Goal: Information Seeking & Learning: Learn about a topic

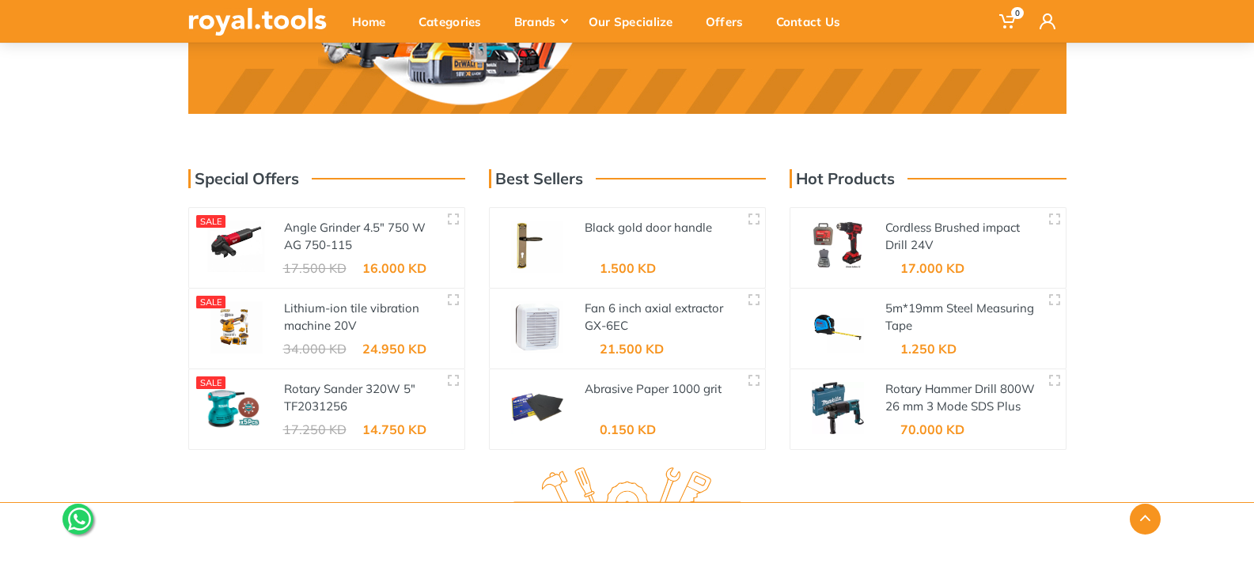
scroll to position [2453, 0]
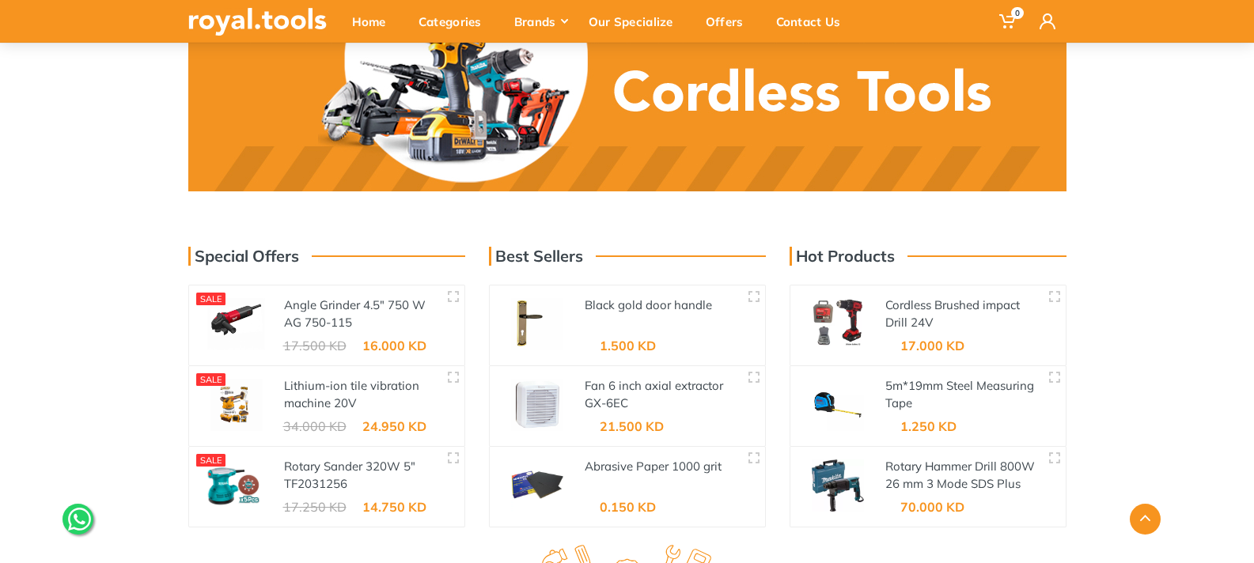
click at [889, 313] on div "Cordless Brushed impact Drill 24V AD-24BL" at bounding box center [963, 315] width 157 height 36
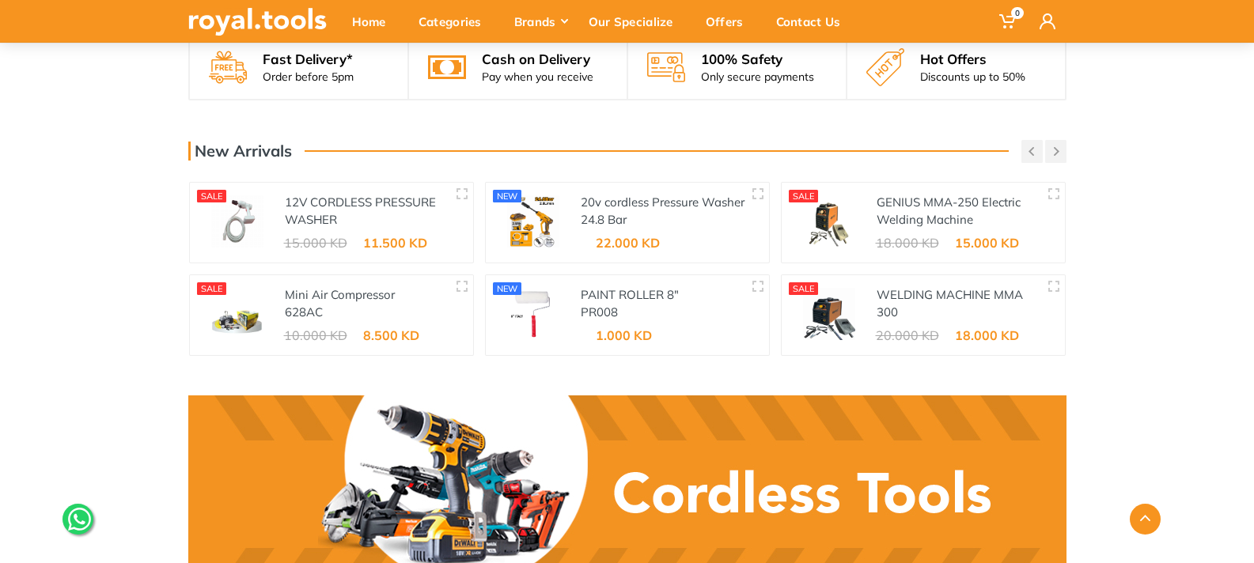
scroll to position [2057, 0]
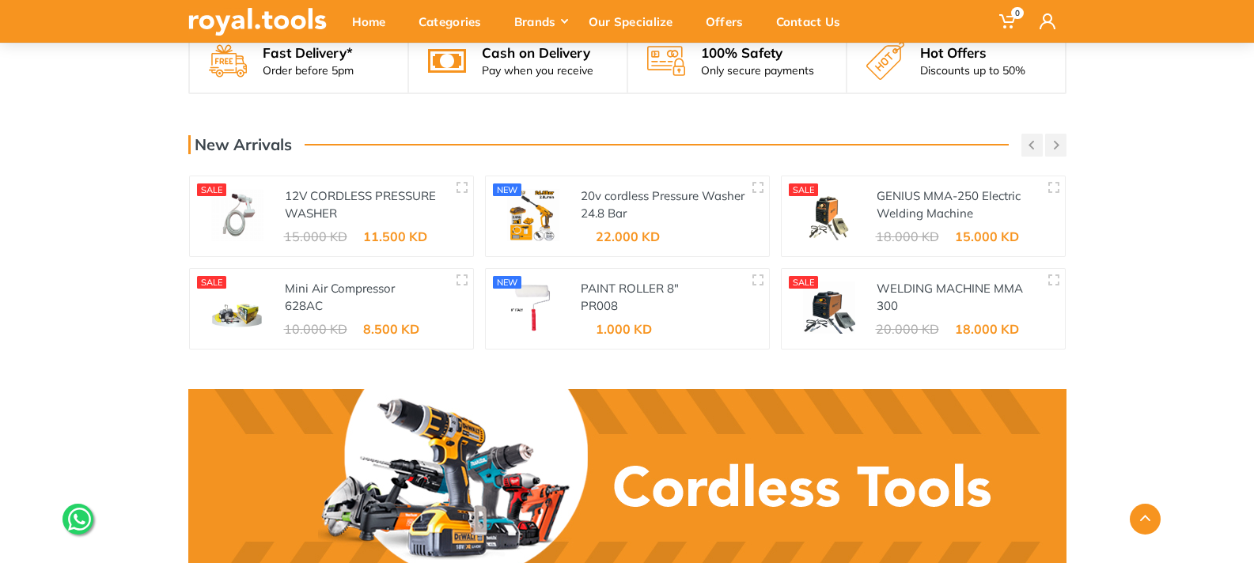
click at [818, 212] on img at bounding box center [829, 215] width 70 height 52
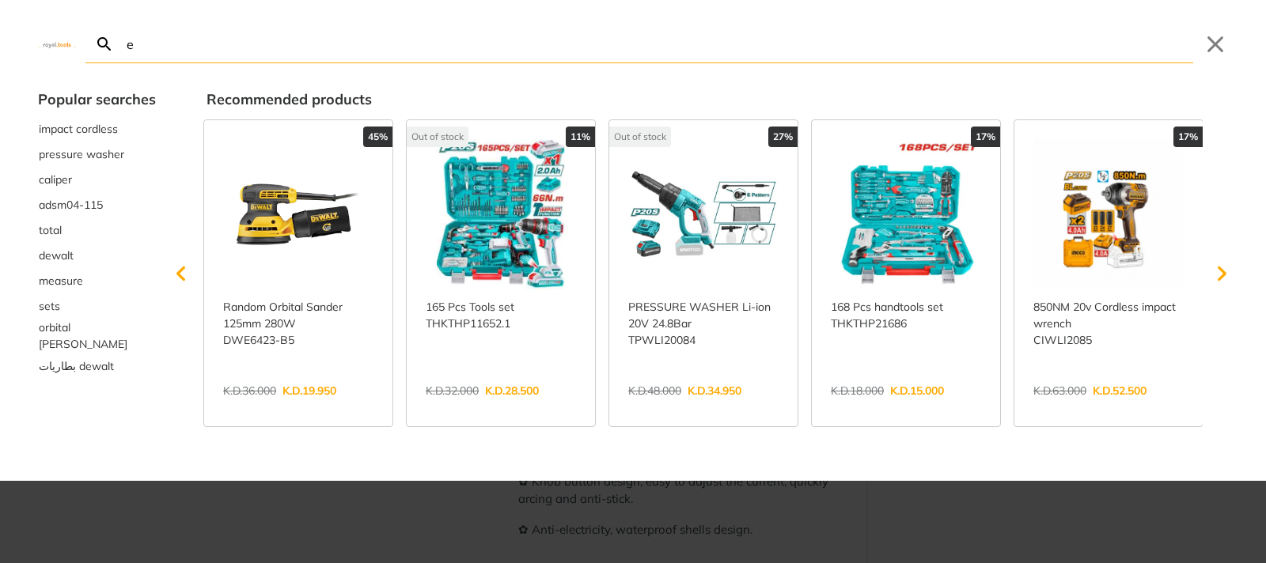
type input "e"
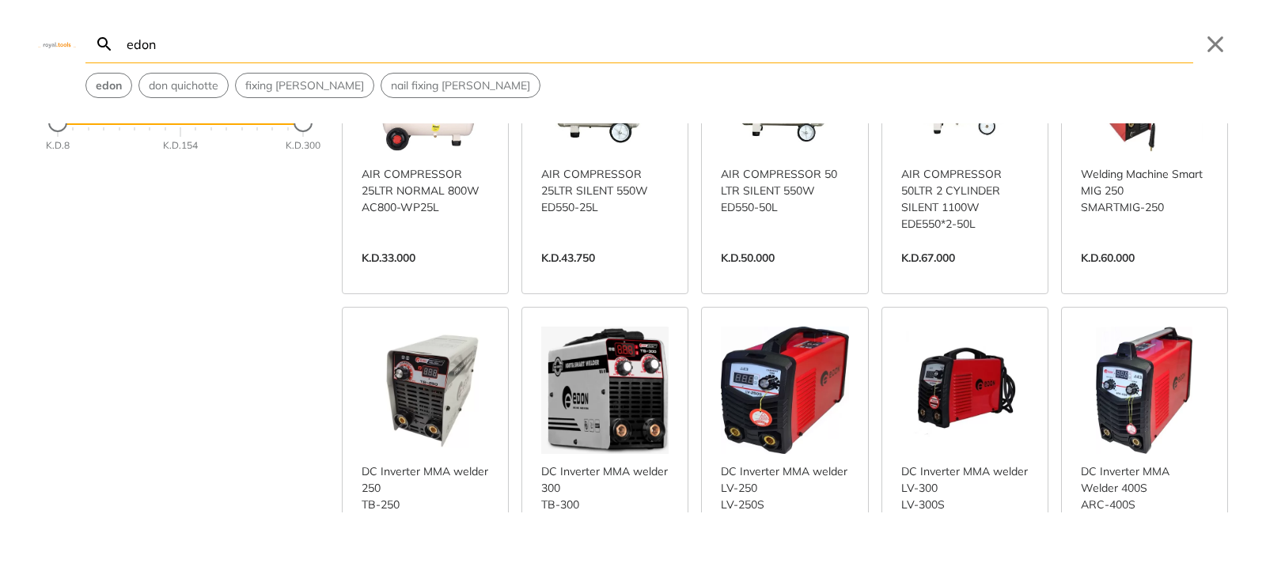
scroll to position [79, 0]
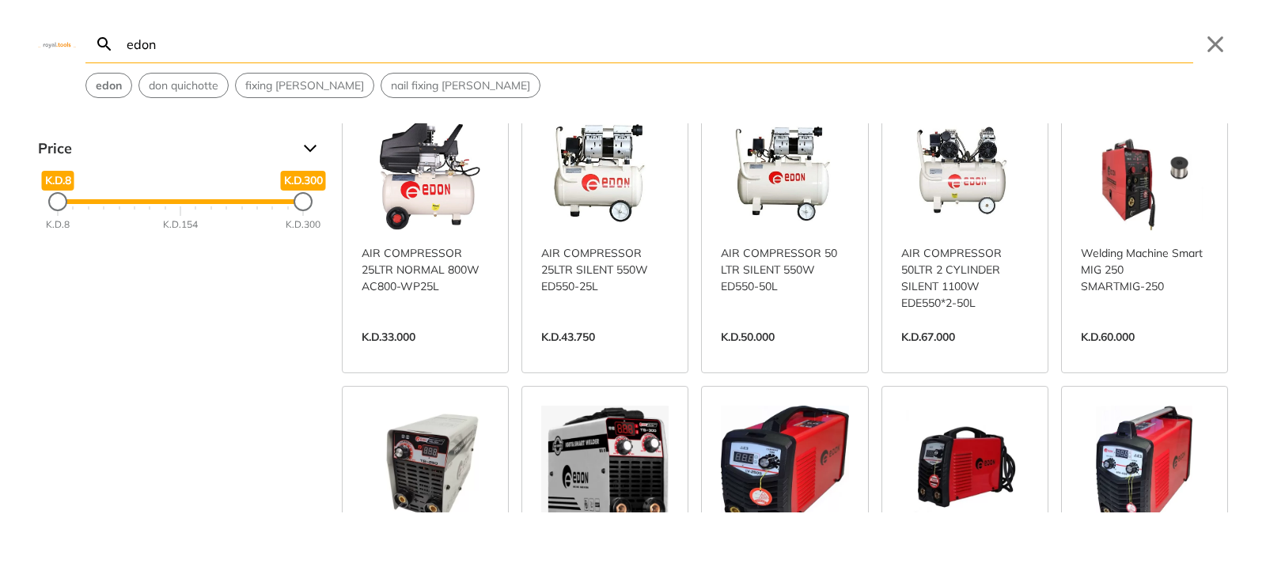
type input "edon"
click at [1128, 354] on link "View more →" at bounding box center [1144, 354] width 127 height 0
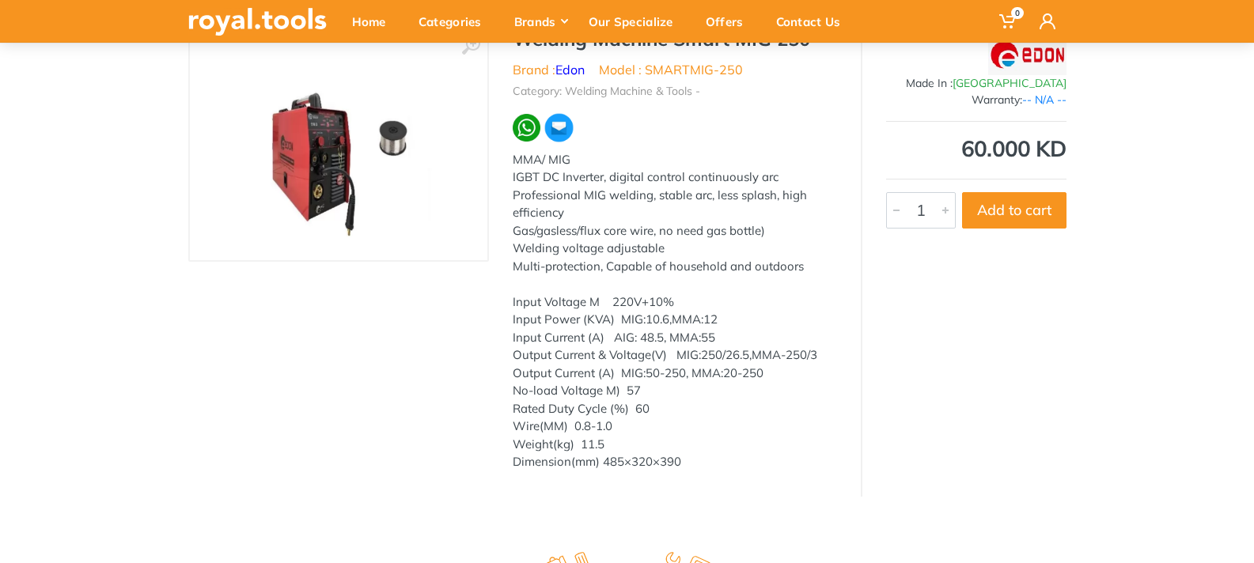
scroll to position [158, 0]
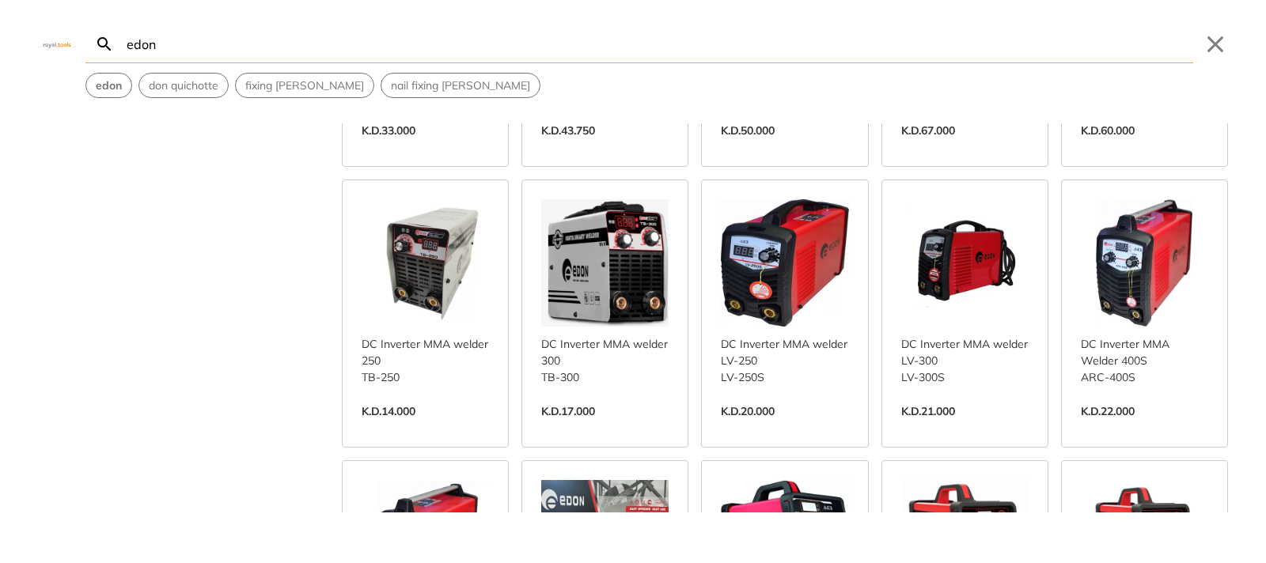
scroll to position [316, 0]
